Goal: Navigation & Orientation: Find specific page/section

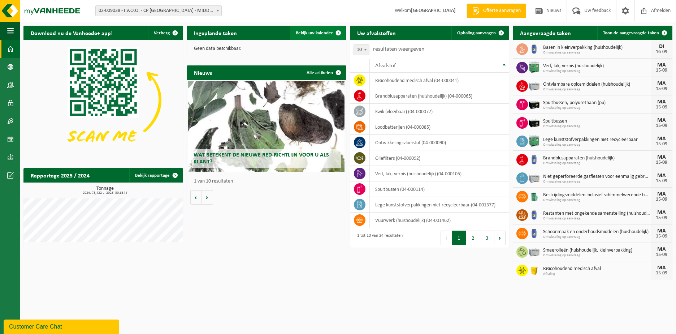
click at [321, 32] on span "Bekijk uw kalender" at bounding box center [314, 33] width 37 height 5
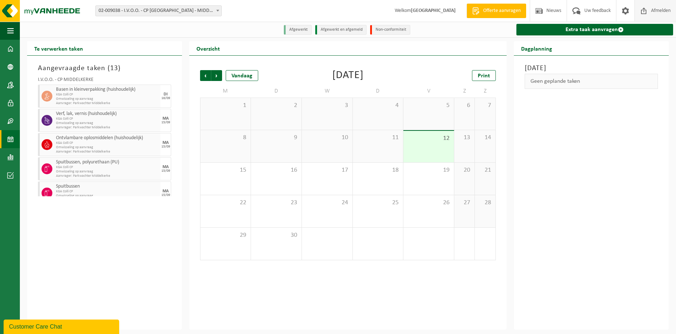
click at [659, 7] on span "Afmelden" at bounding box center [660, 10] width 23 height 21
